Goal: Find specific page/section: Find specific page/section

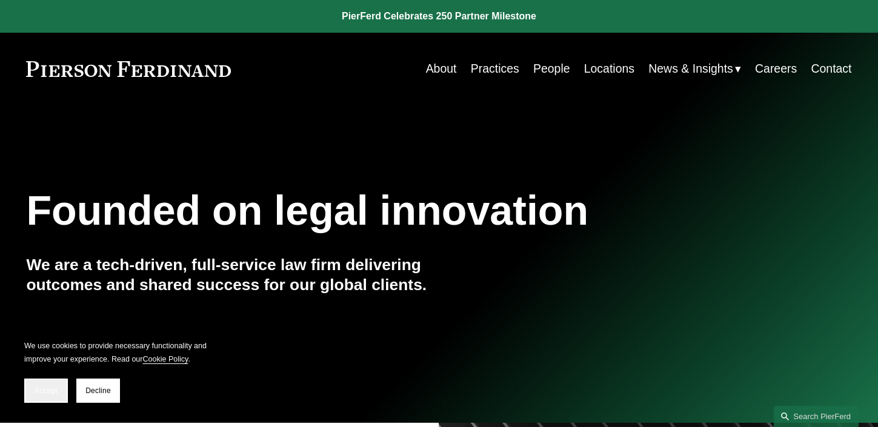
click at [50, 393] on span "Accept" at bounding box center [46, 390] width 23 height 8
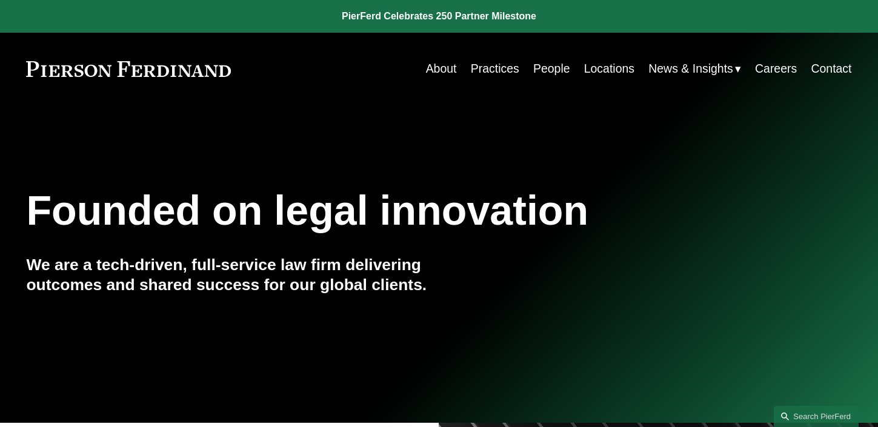
click at [554, 67] on link "People" at bounding box center [551, 69] width 37 height 24
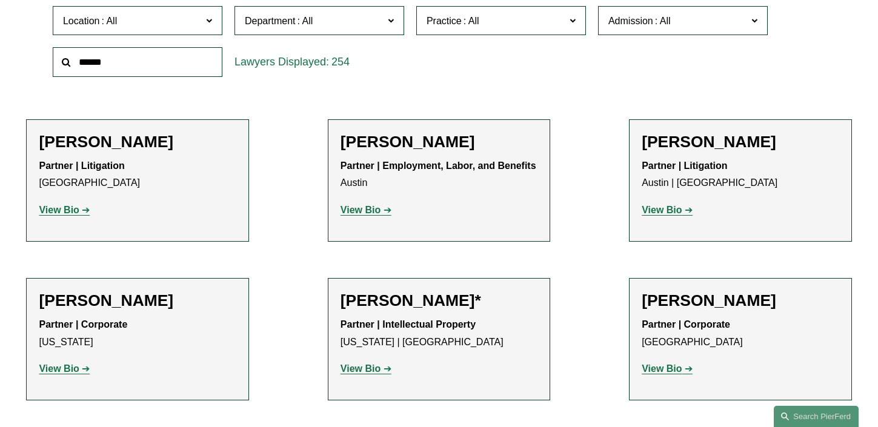
scroll to position [389, 0]
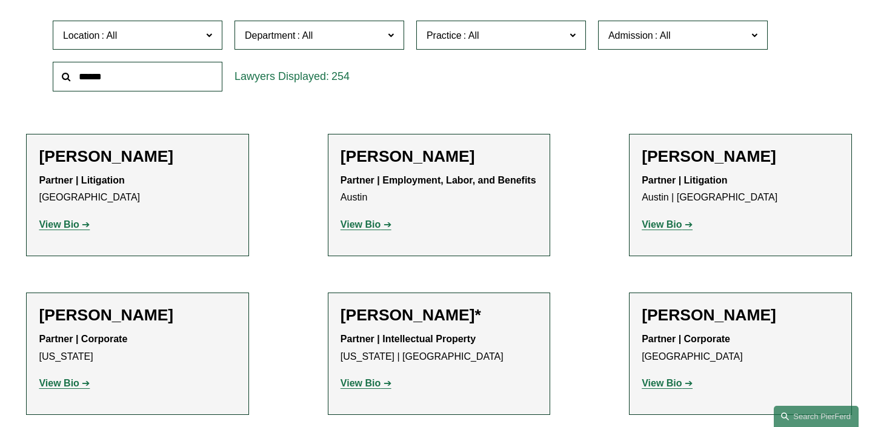
click at [199, 44] on label "Location" at bounding box center [138, 36] width 170 height 30
click at [0, 0] on link "All" at bounding box center [0, 0] width 0 height 0
click at [162, 76] on input "text" at bounding box center [138, 77] width 170 height 30
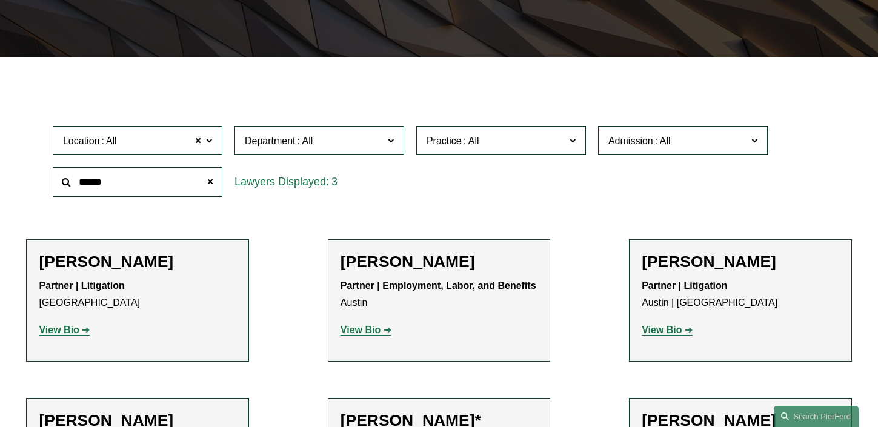
type input "******"
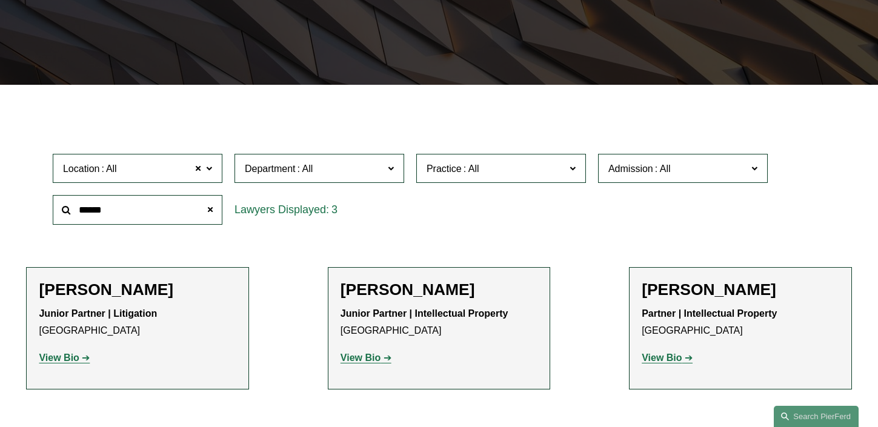
scroll to position [279, 0]
